Goal: Task Accomplishment & Management: Complete application form

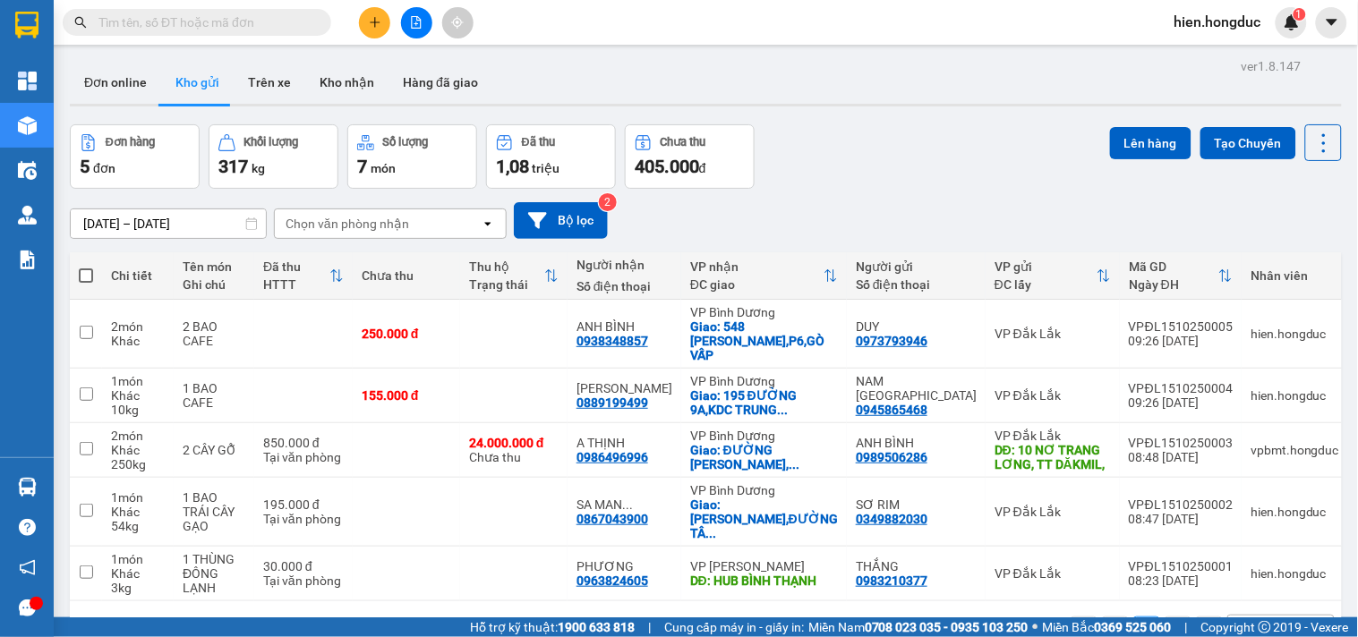
click at [249, 18] on input "text" at bounding box center [203, 23] width 211 height 20
click at [379, 19] on icon "plus" at bounding box center [375, 22] width 13 height 13
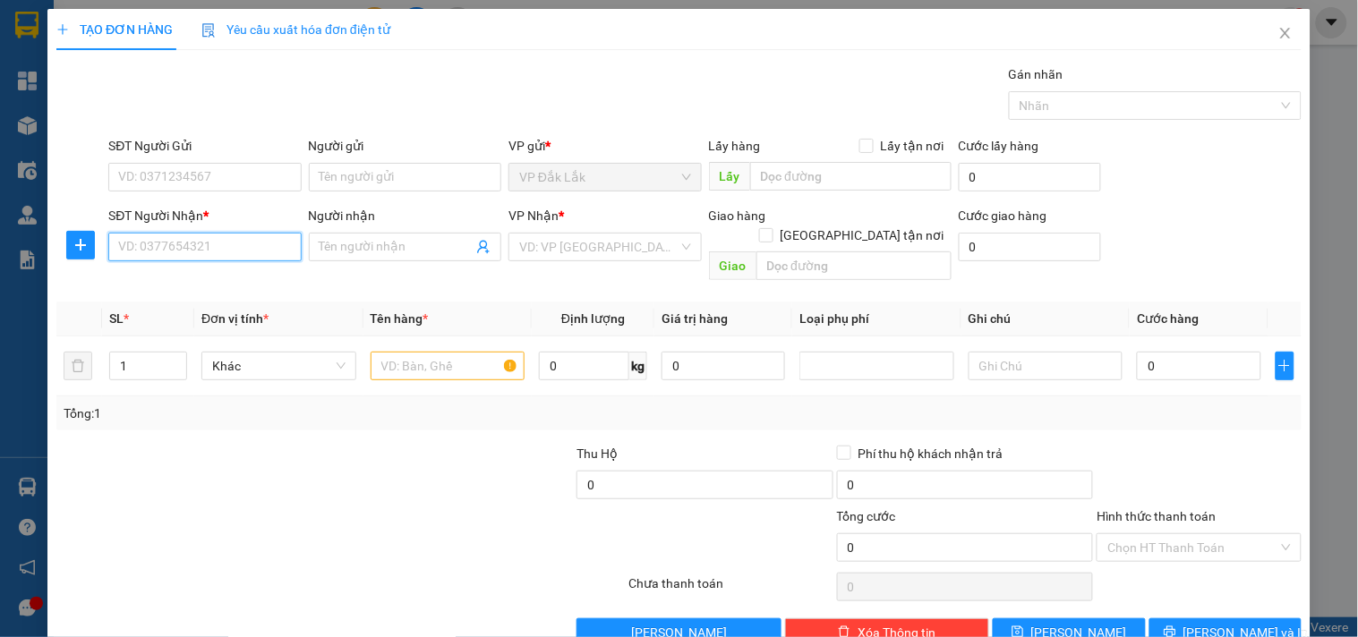
click at [191, 239] on input "SĐT Người Nhận *" at bounding box center [204, 247] width 192 height 29
click at [198, 276] on div "0937086425 - A KONG" at bounding box center [202, 283] width 169 height 20
type input "0937086425"
type input "A KONG"
checkbox input "true"
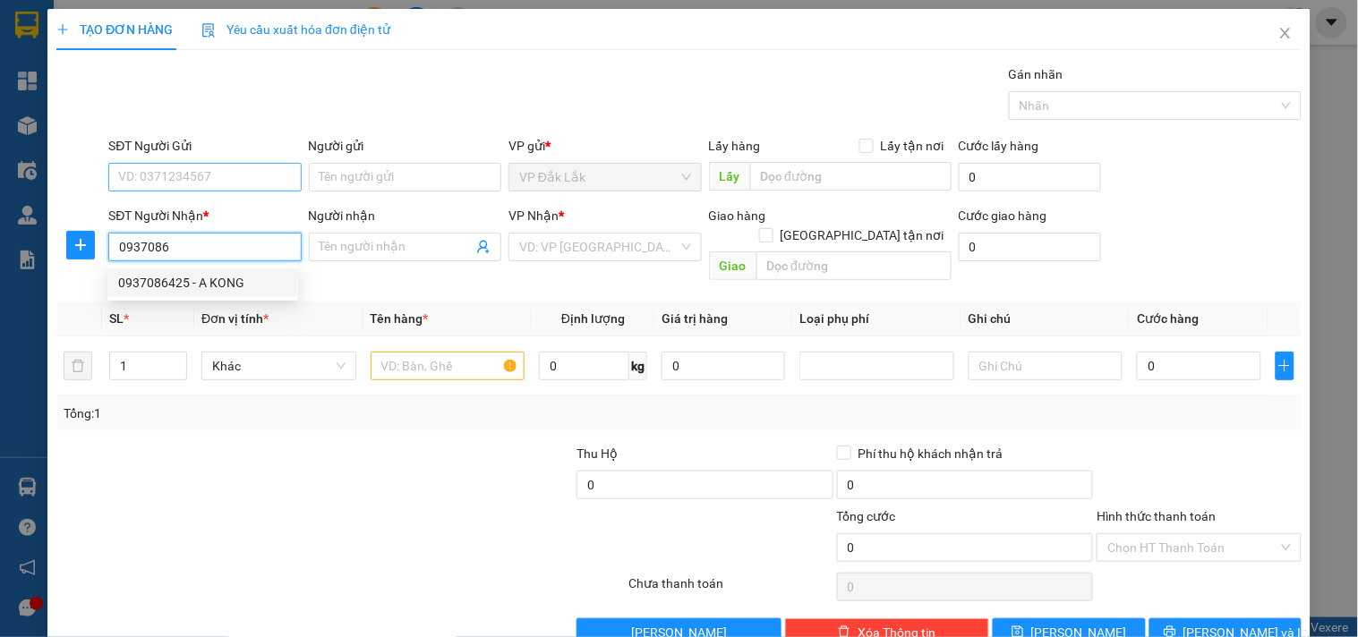
type input "14 B9 KHU [GEOGRAPHIC_DATA],[GEOGRAPHIC_DATA]"
type input "135.000"
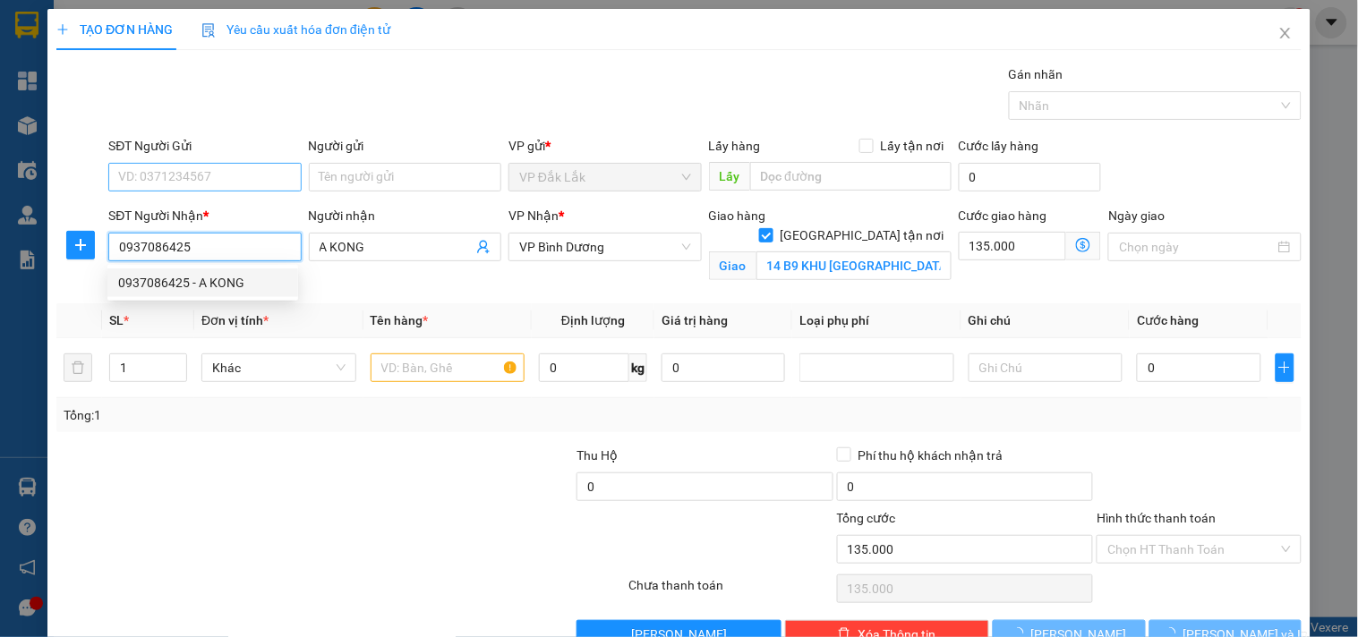
type input "375.000"
type input "0937086425"
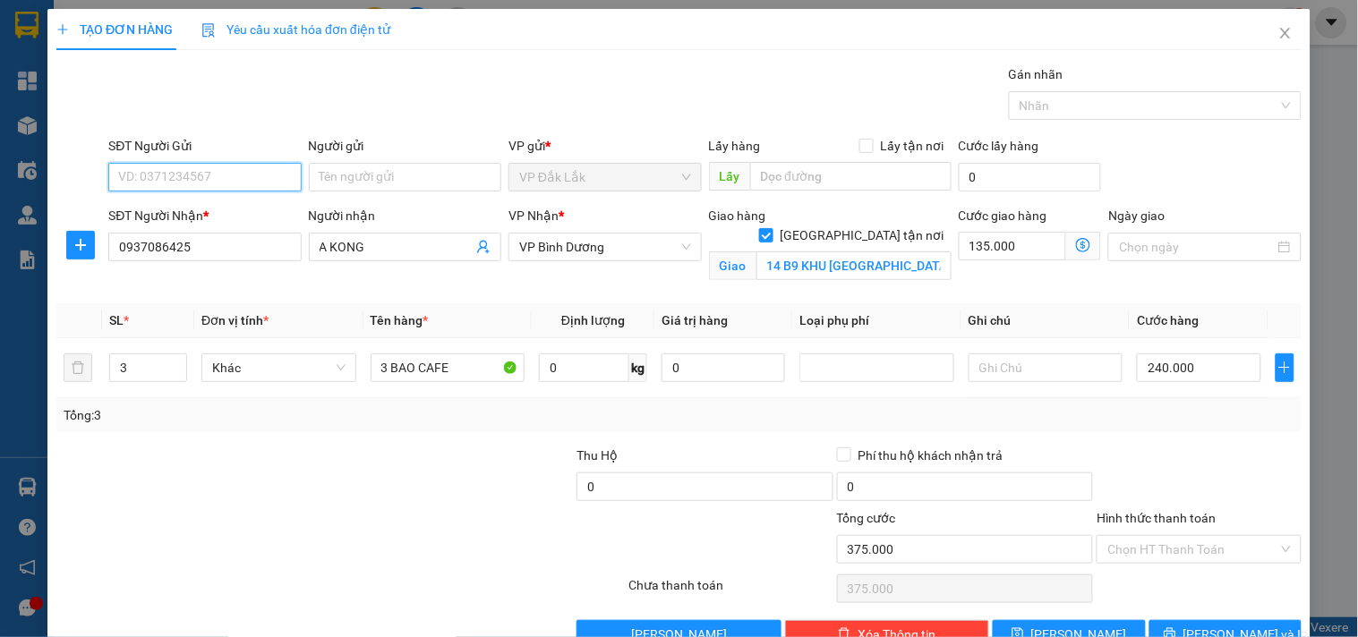
click at [203, 163] on input "SĐT Người Gửi" at bounding box center [204, 177] width 192 height 29
click at [220, 215] on div "0839471234 - [PERSON_NAME]" at bounding box center [206, 213] width 176 height 20
type input "0839471234"
type input "[PERSON_NAME]"
type input "2"
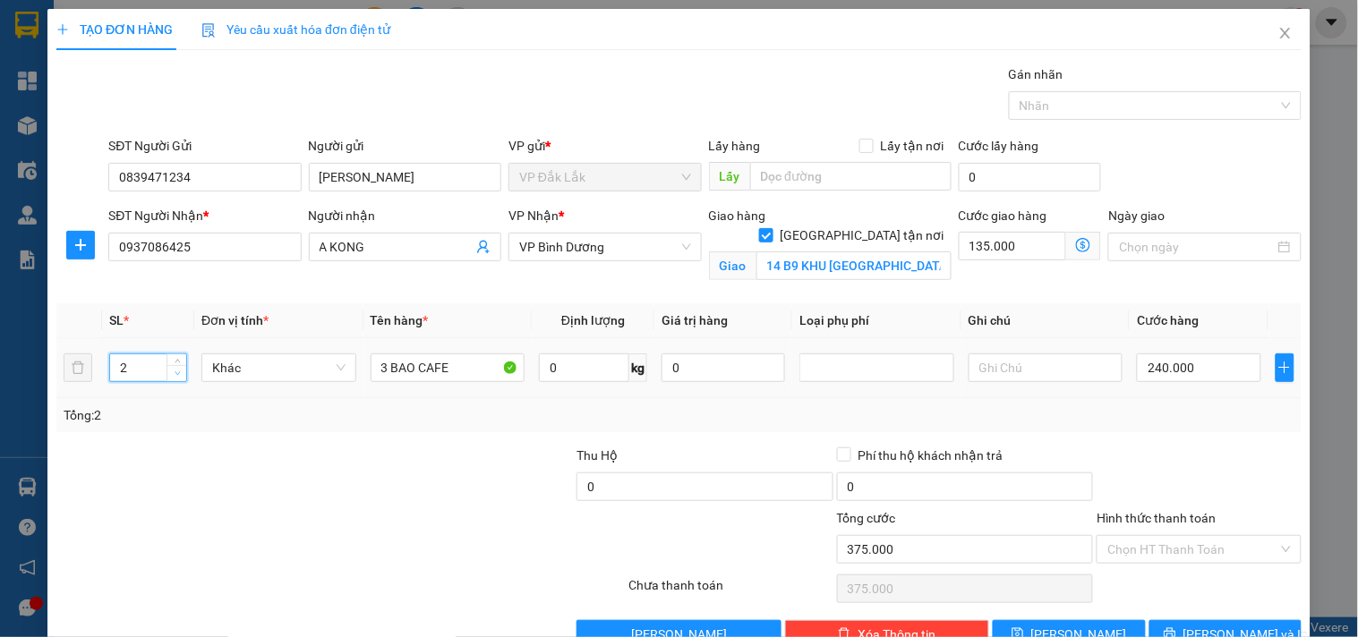
click at [177, 376] on icon "down" at bounding box center [178, 374] width 6 height 6
click at [383, 365] on input "3 BAO CAFE" at bounding box center [448, 368] width 155 height 29
type input "2 BAO CAFE"
click at [557, 364] on input "0" at bounding box center [584, 368] width 90 height 29
type input "120"
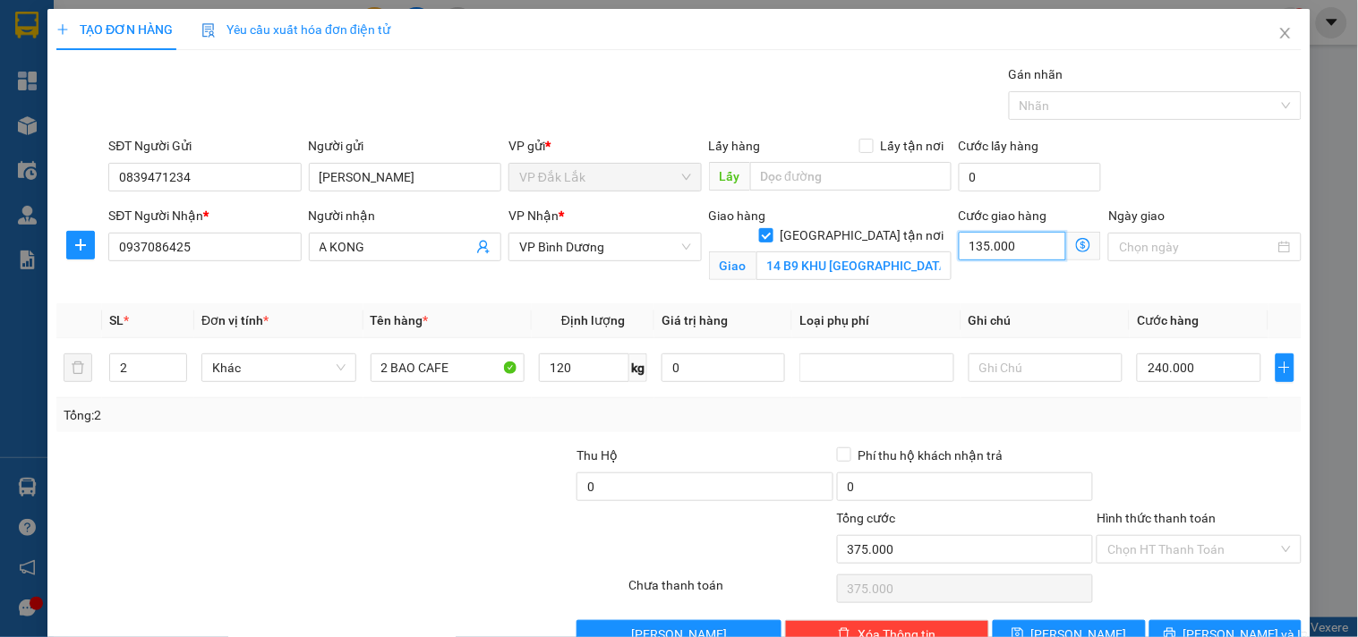
click at [994, 254] on input "135.000" at bounding box center [1013, 246] width 108 height 29
click at [910, 255] on input "14 B9 KHU [GEOGRAPHIC_DATA],[GEOGRAPHIC_DATA]" at bounding box center [853, 266] width 195 height 29
click at [915, 252] on input "14 B9 KHU [GEOGRAPHIC_DATA],[GEOGRAPHIC_DATA]" at bounding box center [853, 266] width 195 height 29
click at [1006, 251] on input "135.000" at bounding box center [1013, 246] width 108 height 29
type input "240.001"
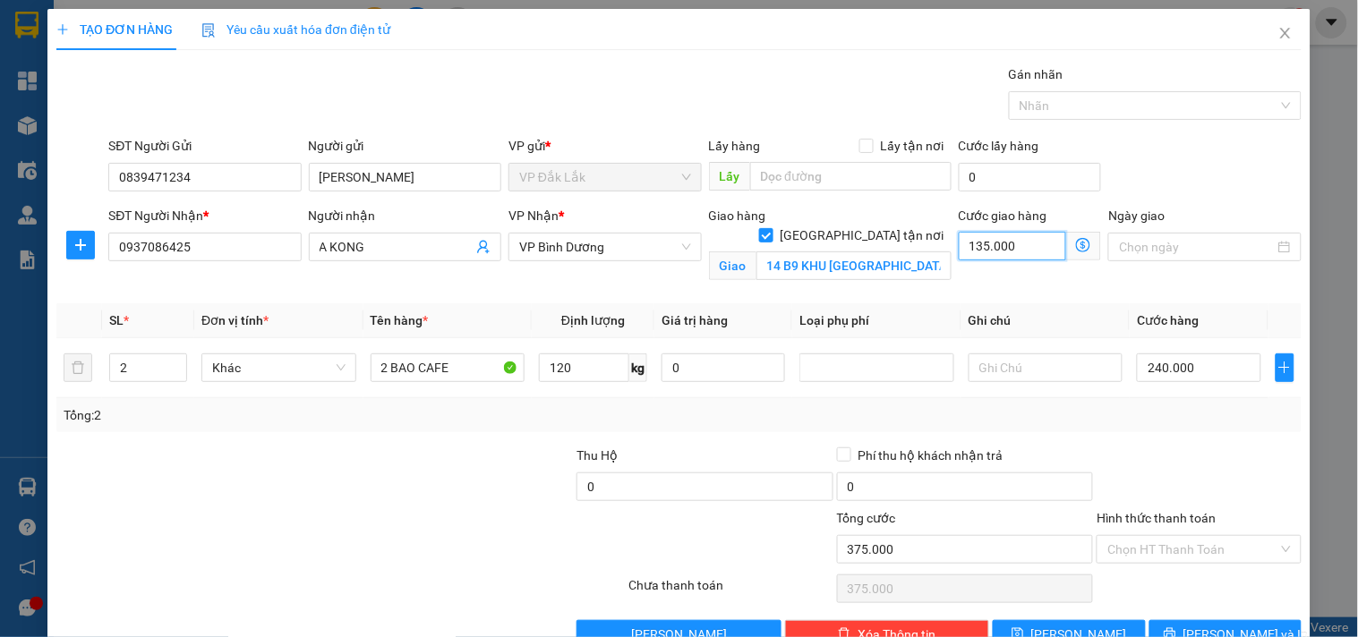
type input "240.001"
type input "1"
type input "240.011"
type input "115"
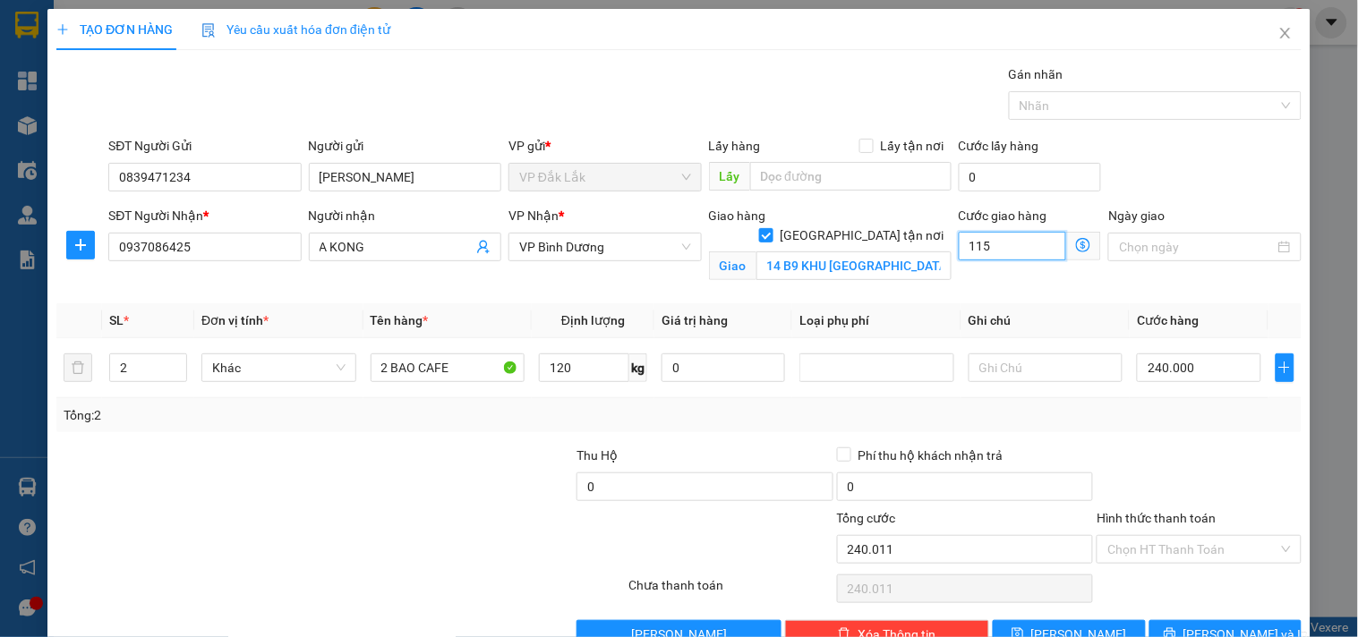
type input "240.115"
type input "1.150"
type input "241.150"
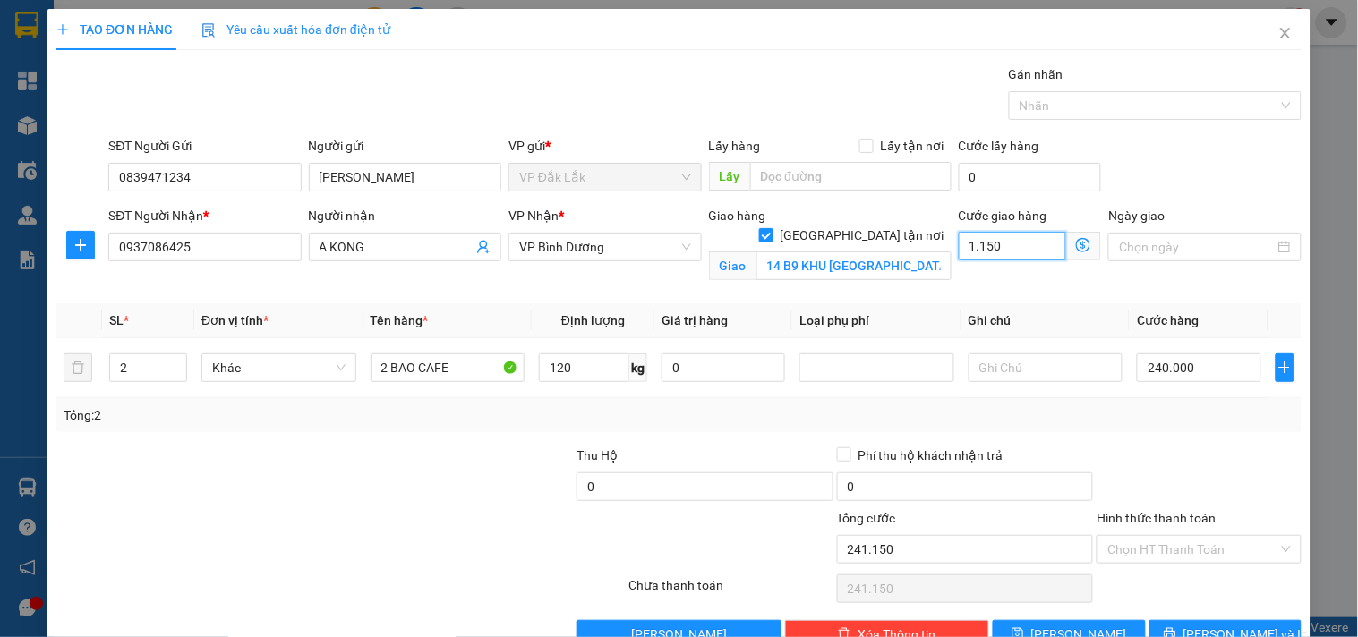
type input "11.500"
type input "251.500"
type input "355.000"
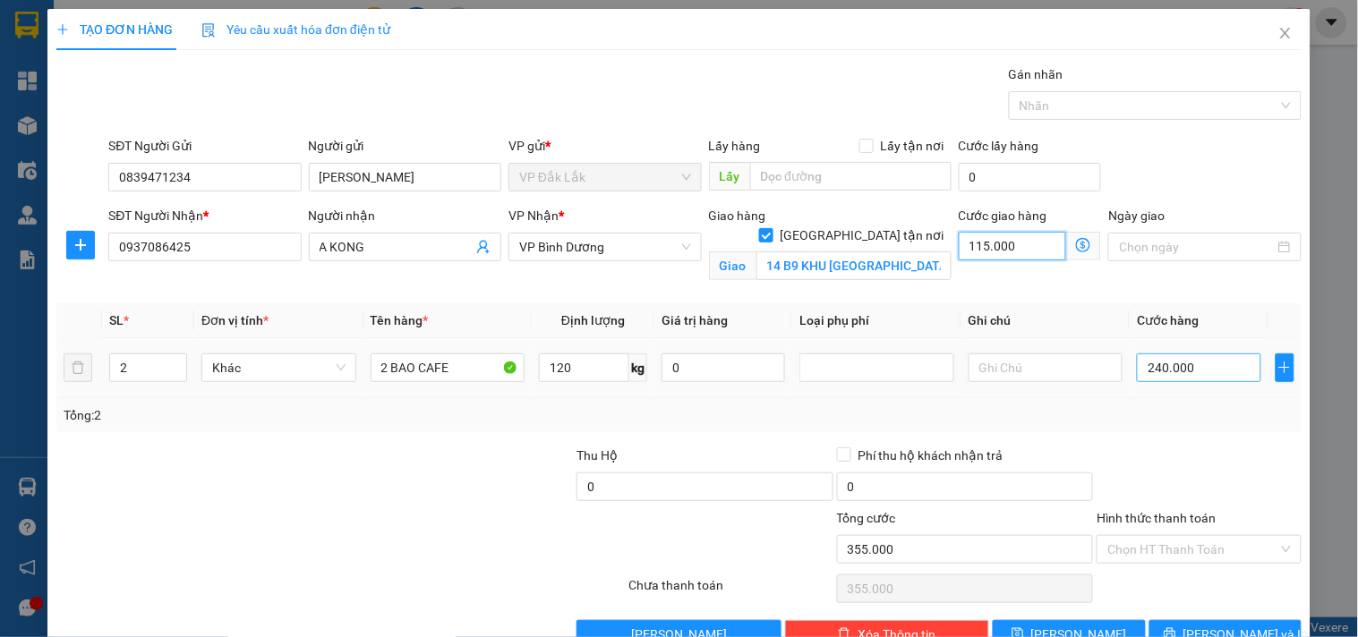
type input "115.000"
click at [1146, 355] on input "240.000" at bounding box center [1199, 368] width 124 height 29
type input "115.001"
type input "16"
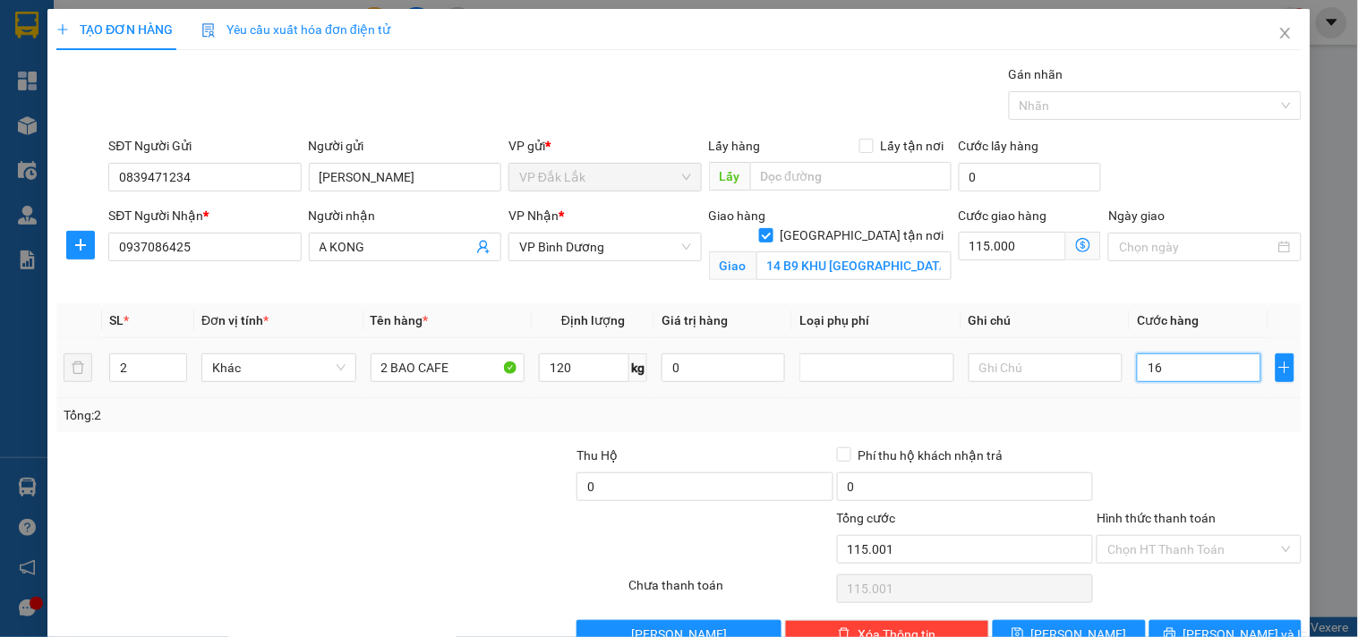
type input "115.016"
type input "160"
type input "115.160"
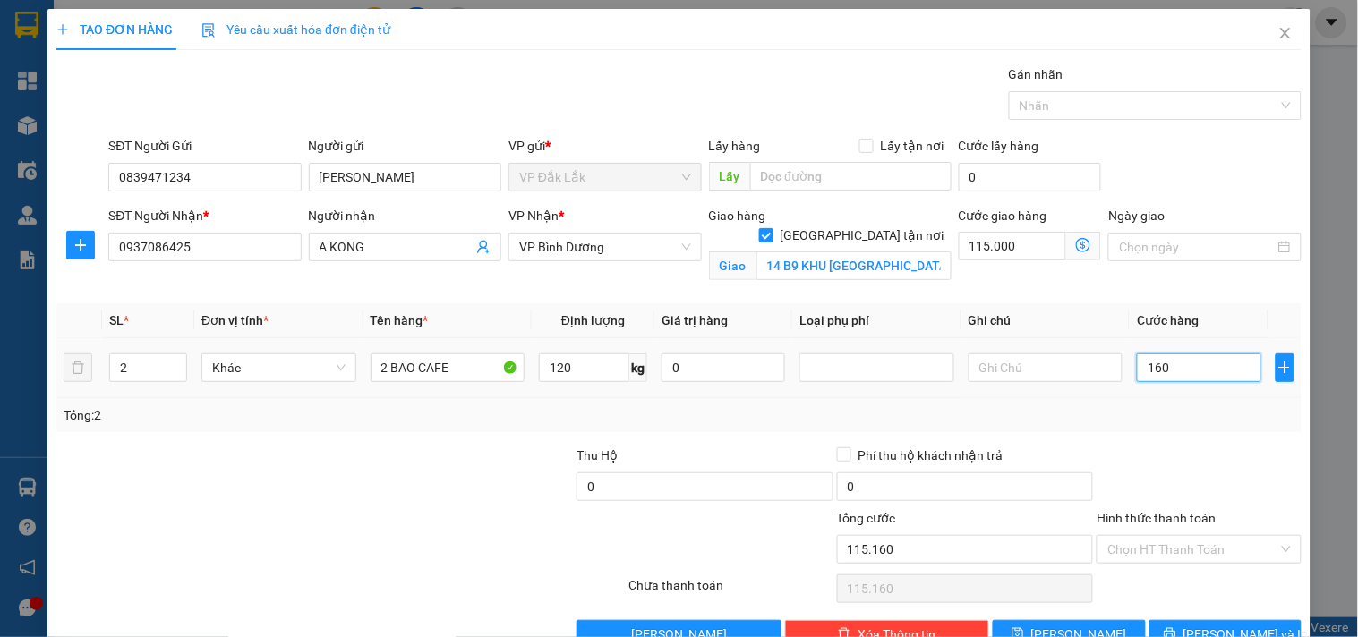
type input "1.600"
type input "116.600"
type input "131.000"
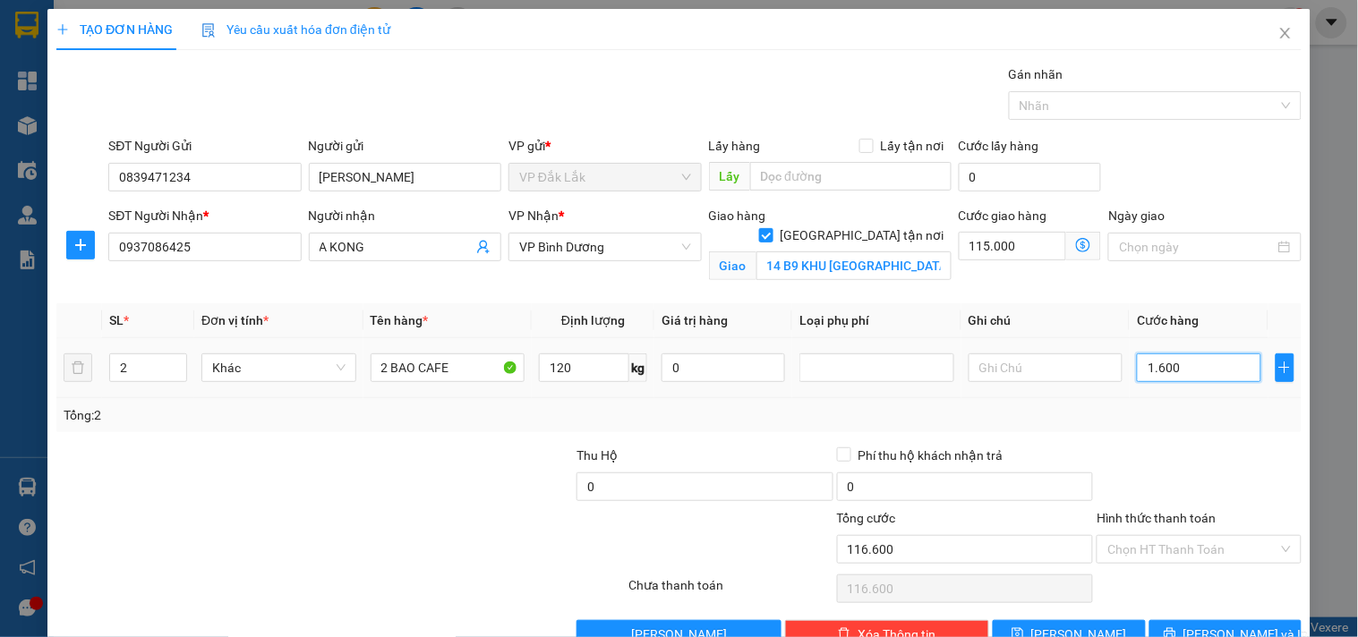
type input "16.000"
type input "275.000"
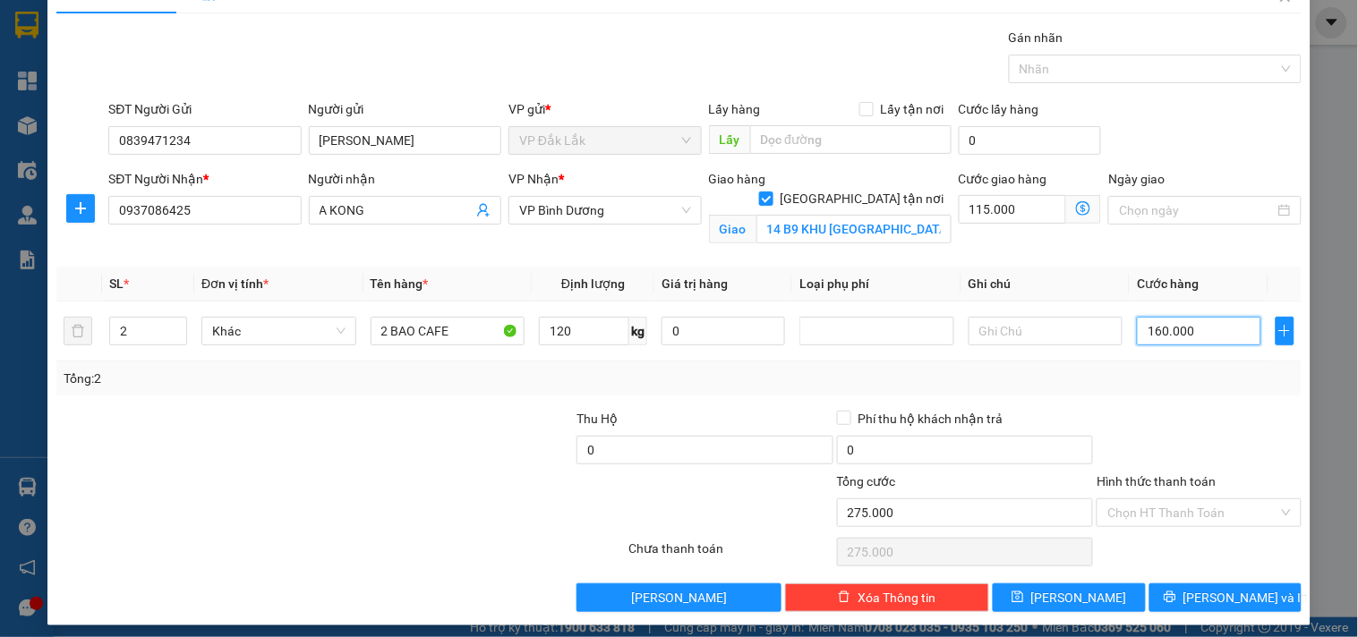
scroll to position [47, 0]
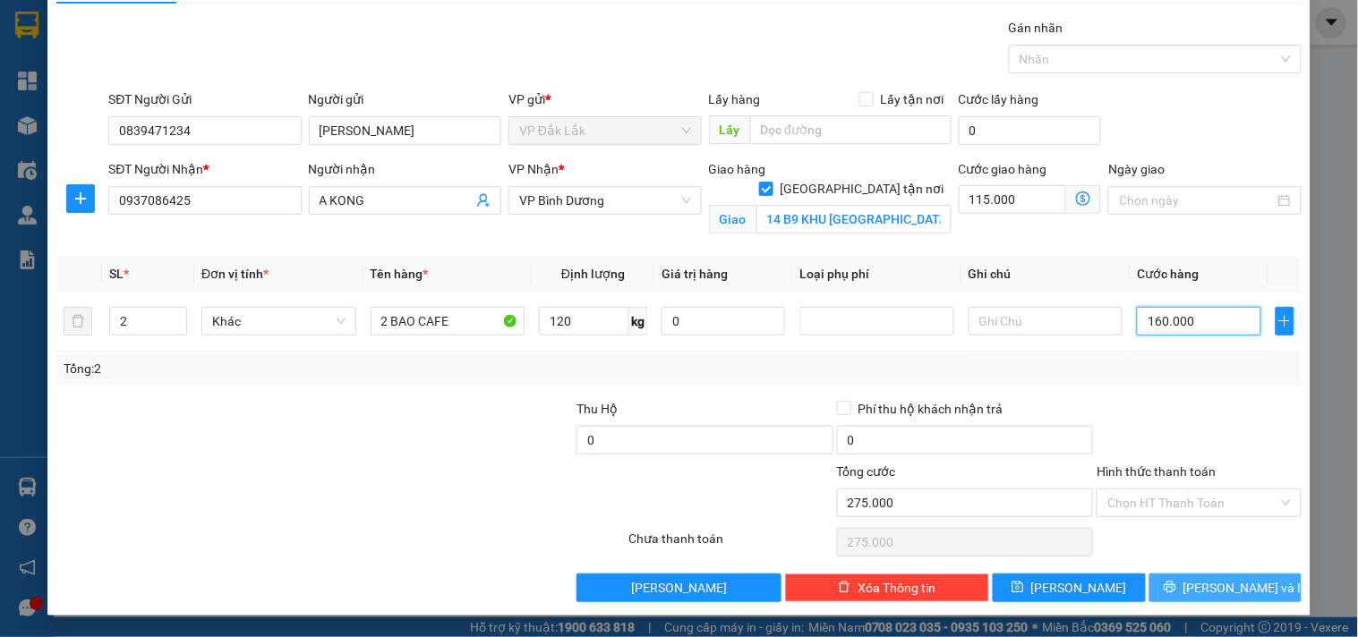
type input "160.000"
click at [1204, 587] on span "[PERSON_NAME] và In" at bounding box center [1245, 588] width 125 height 20
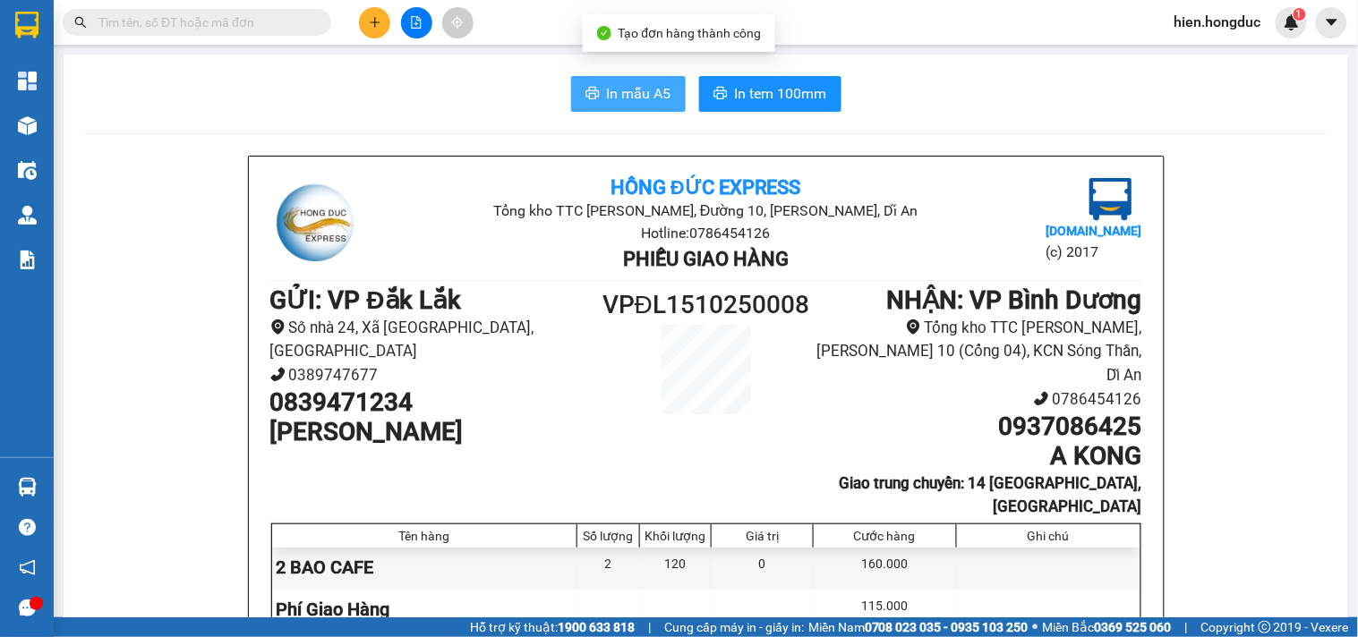
click at [636, 93] on span "In mẫu A5" at bounding box center [639, 93] width 64 height 22
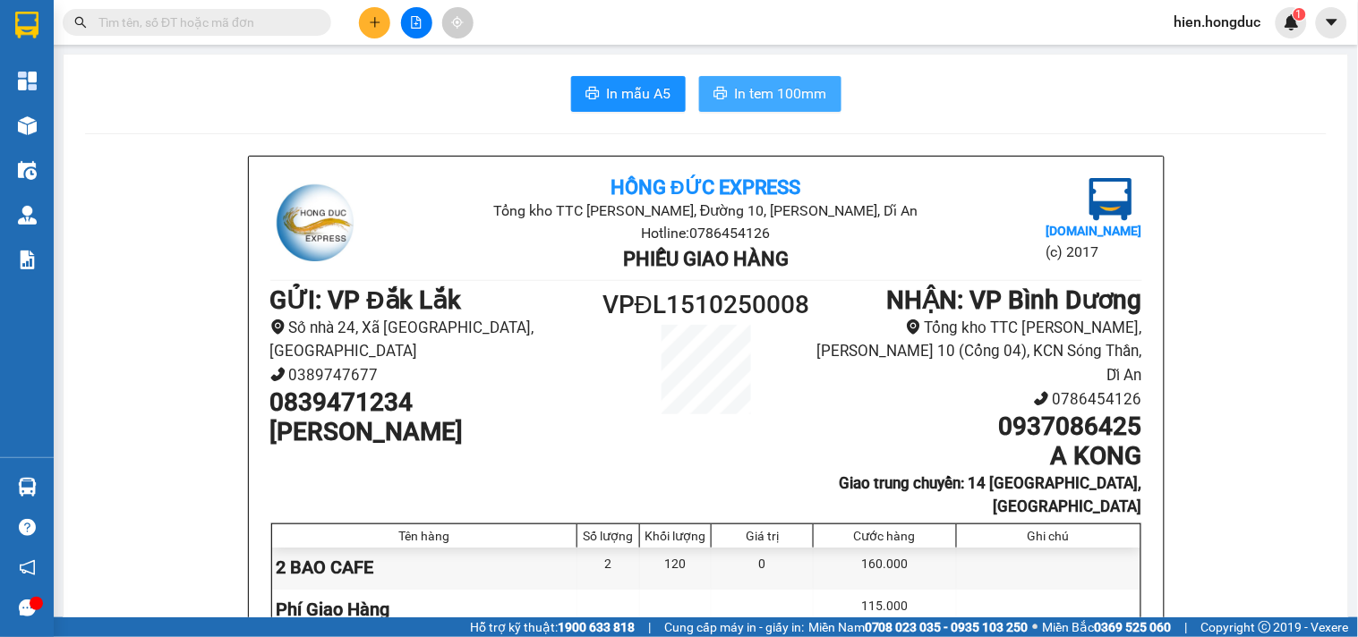
click at [755, 96] on span "In tem 100mm" at bounding box center [781, 93] width 92 height 22
click at [792, 94] on span "In tem 100mm" at bounding box center [781, 93] width 92 height 22
